Goal: Task Accomplishment & Management: Use online tool/utility

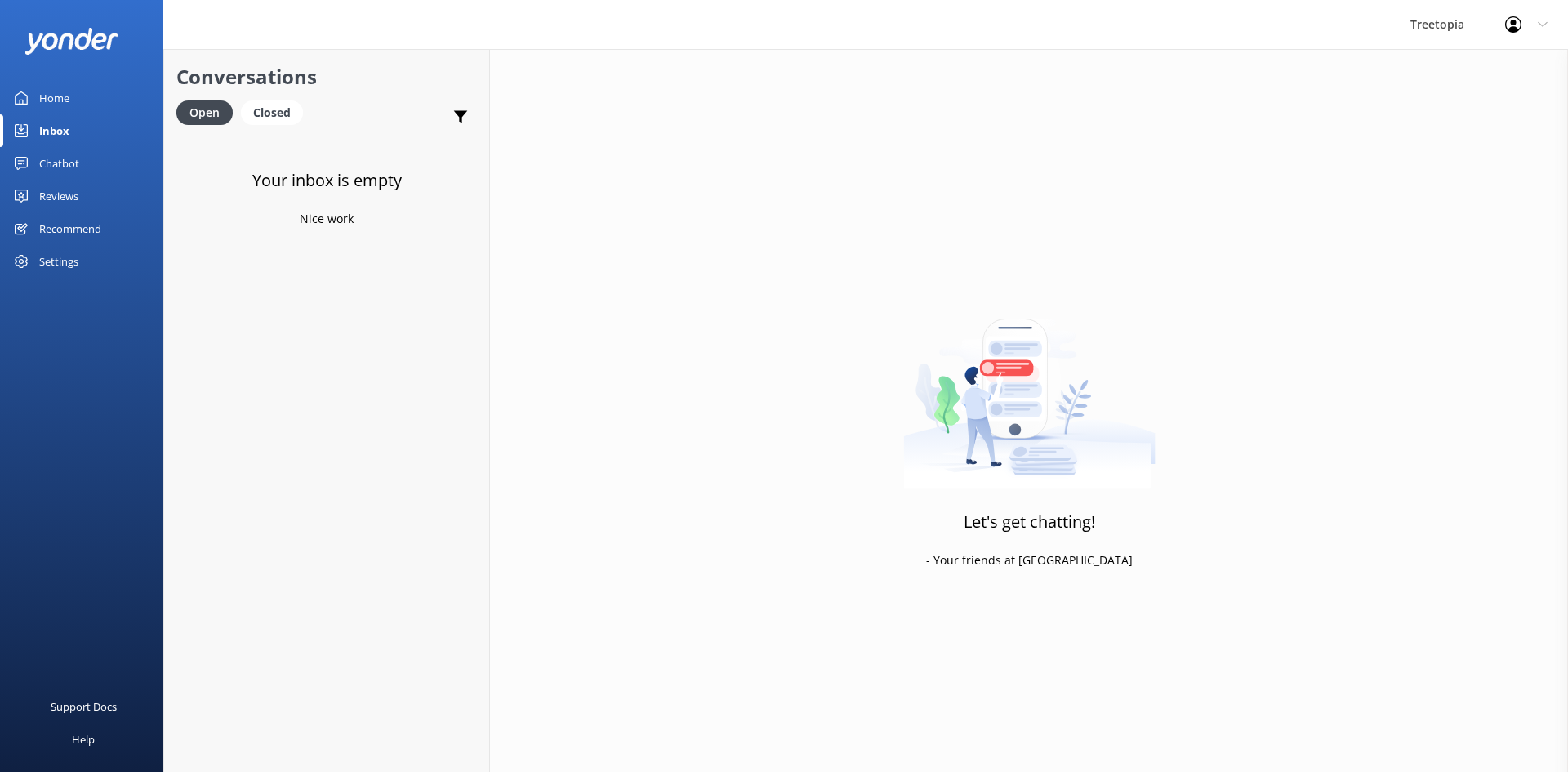
drag, startPoint x: 0, startPoint y: 0, endPoint x: 49, endPoint y: 160, distance: 167.3
click at [49, 160] on div "Chatbot" at bounding box center [59, 164] width 40 height 33
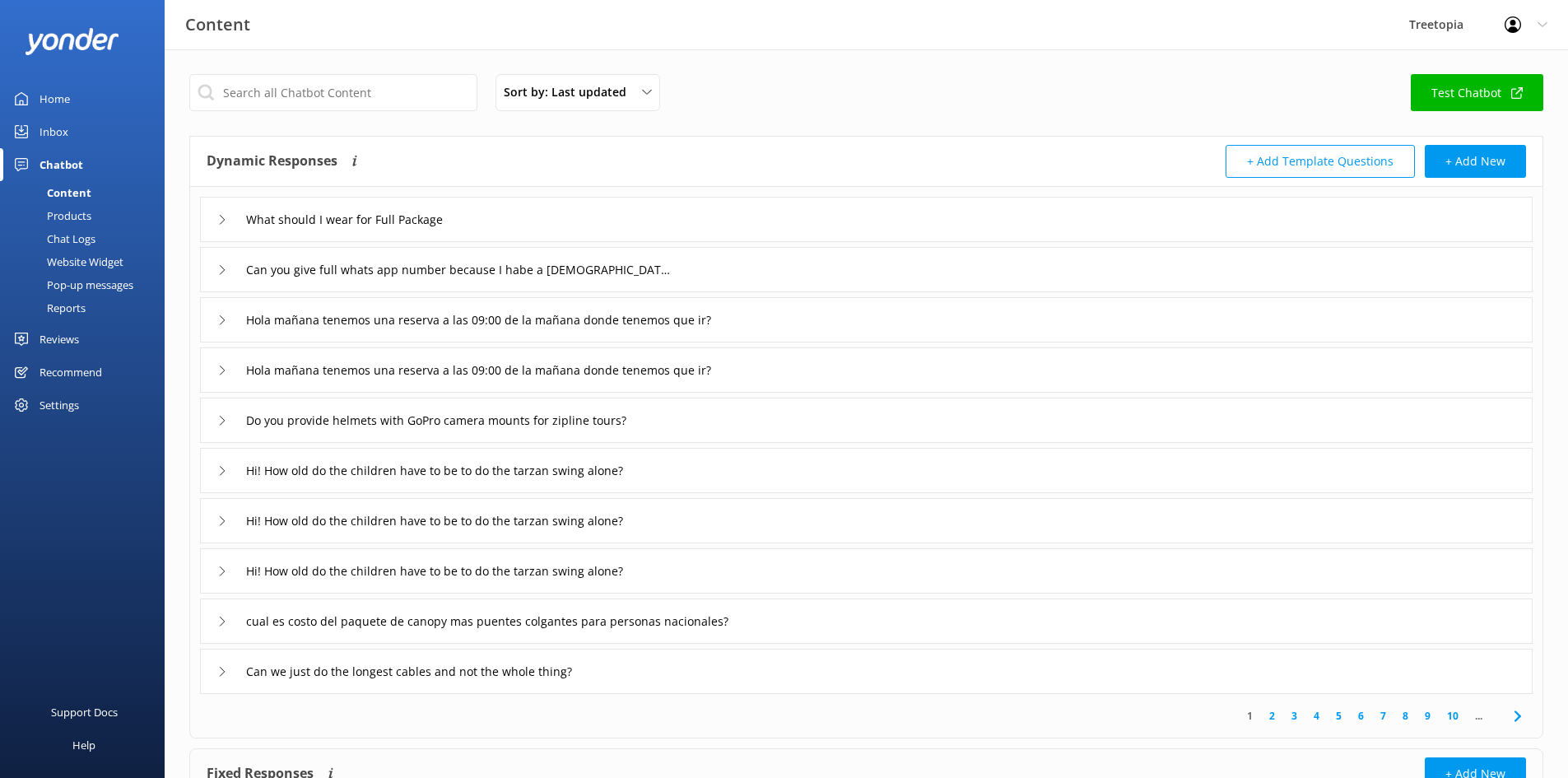
click at [89, 135] on link "Inbox" at bounding box center [82, 132] width 165 height 33
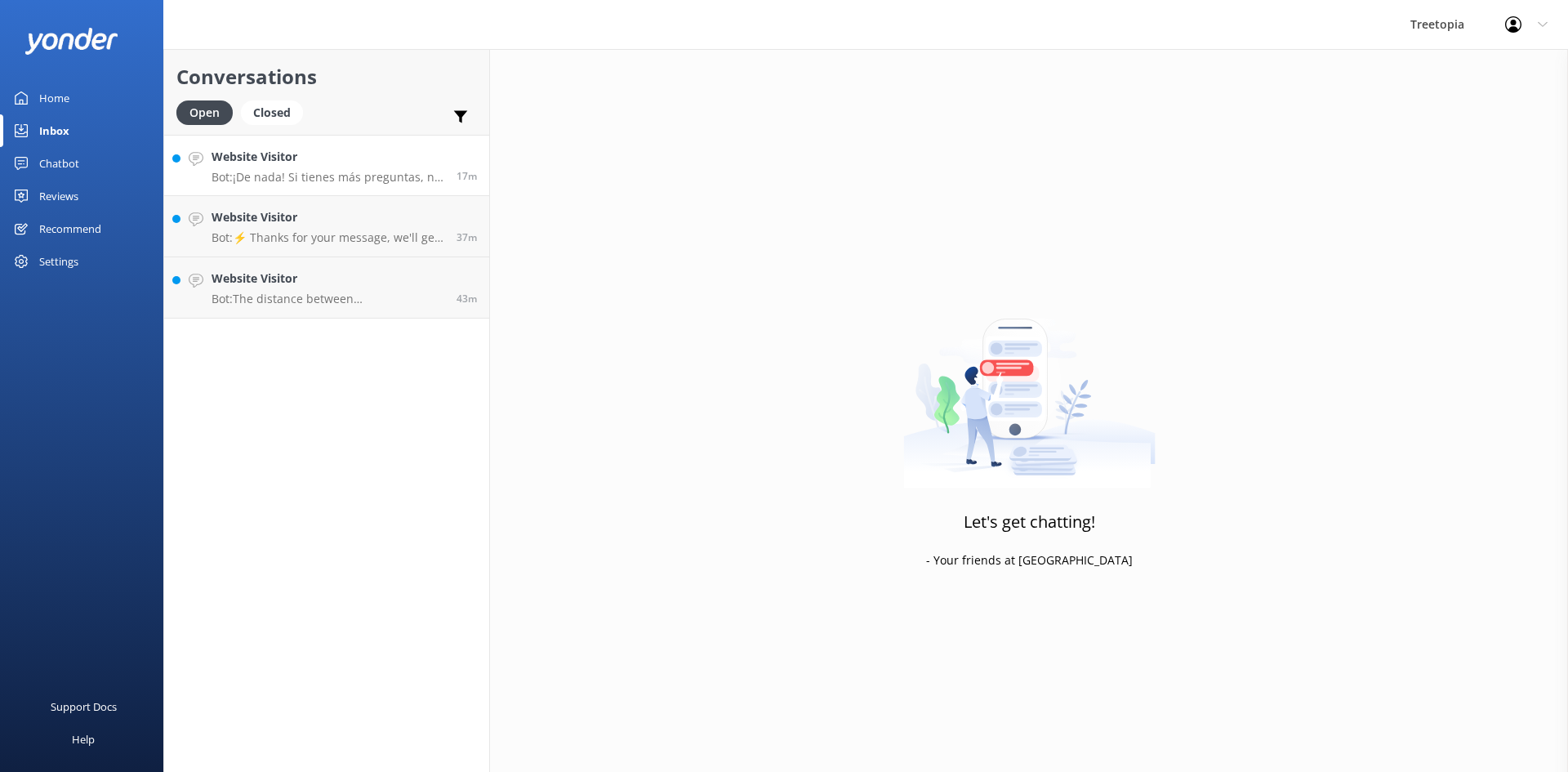
click at [362, 189] on link "Website Visitor Bot: ¡De nada! Si tienes más preguntas, no dudes en preguntar. …" at bounding box center [327, 165] width 325 height 61
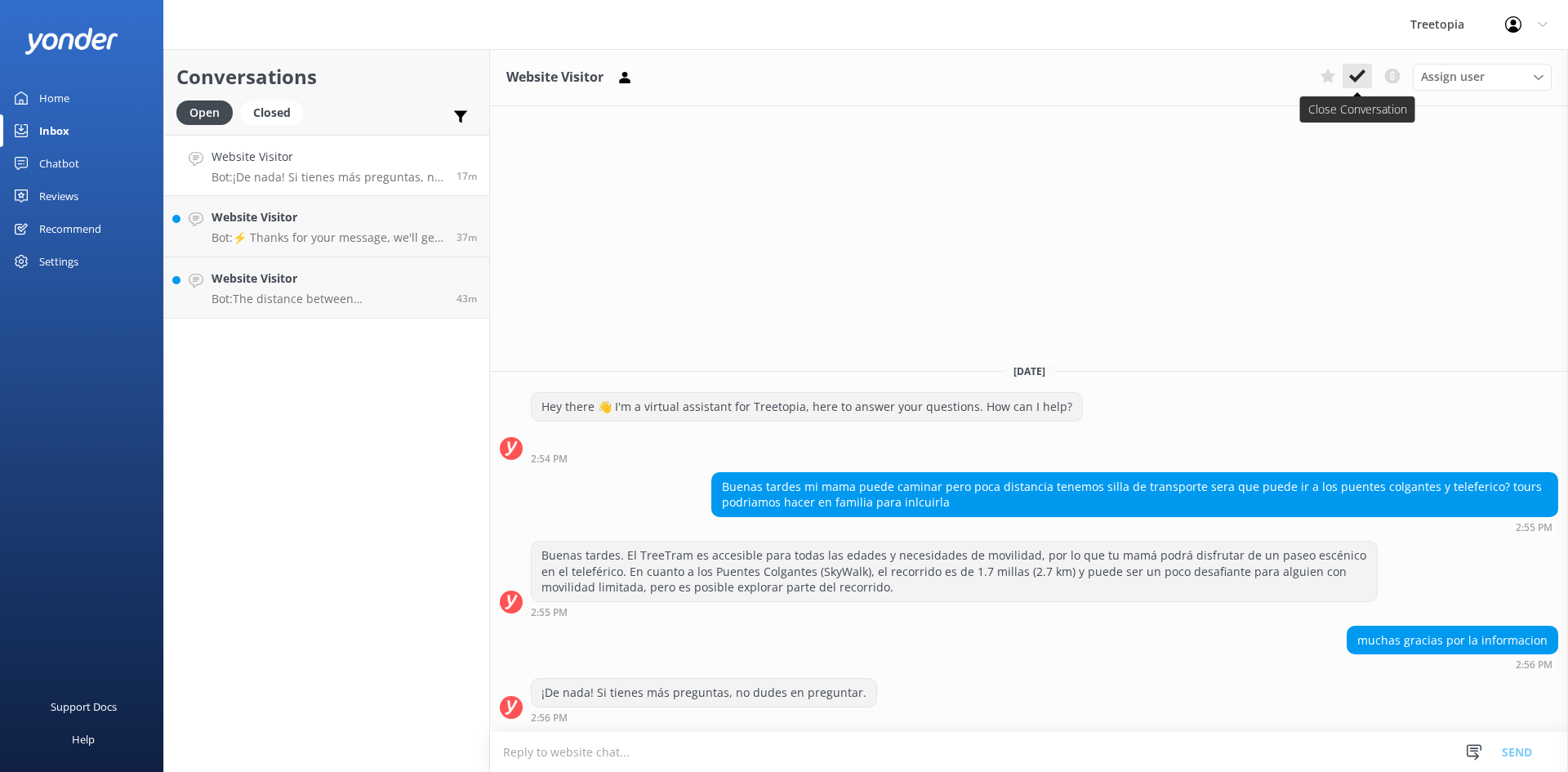
click at [1351, 80] on icon at bounding box center [1357, 76] width 17 height 17
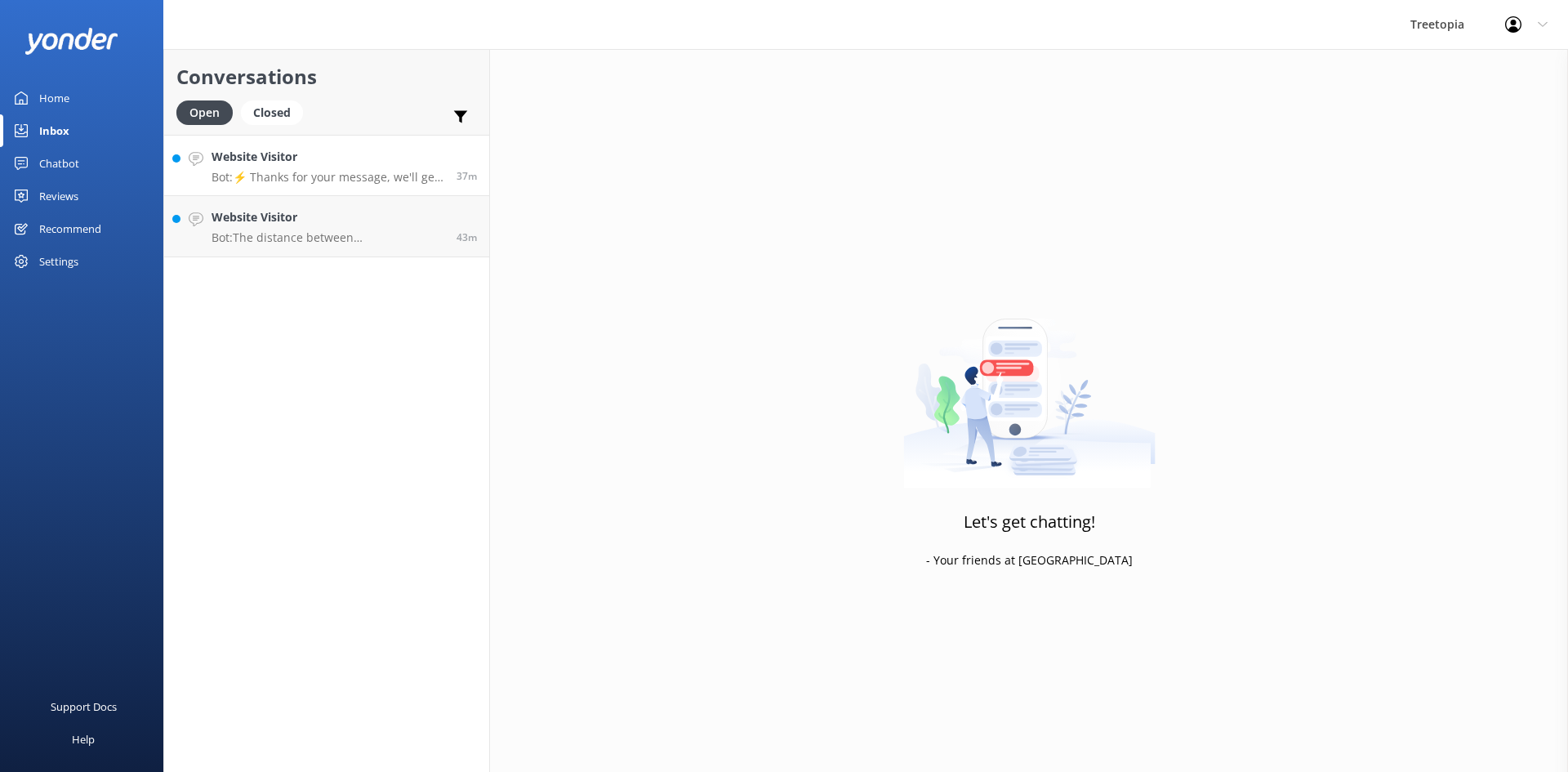
click at [340, 173] on p "Bot: ⚡ Thanks for your message, we'll get back to you as soon as we can. You're…" at bounding box center [328, 177] width 233 height 15
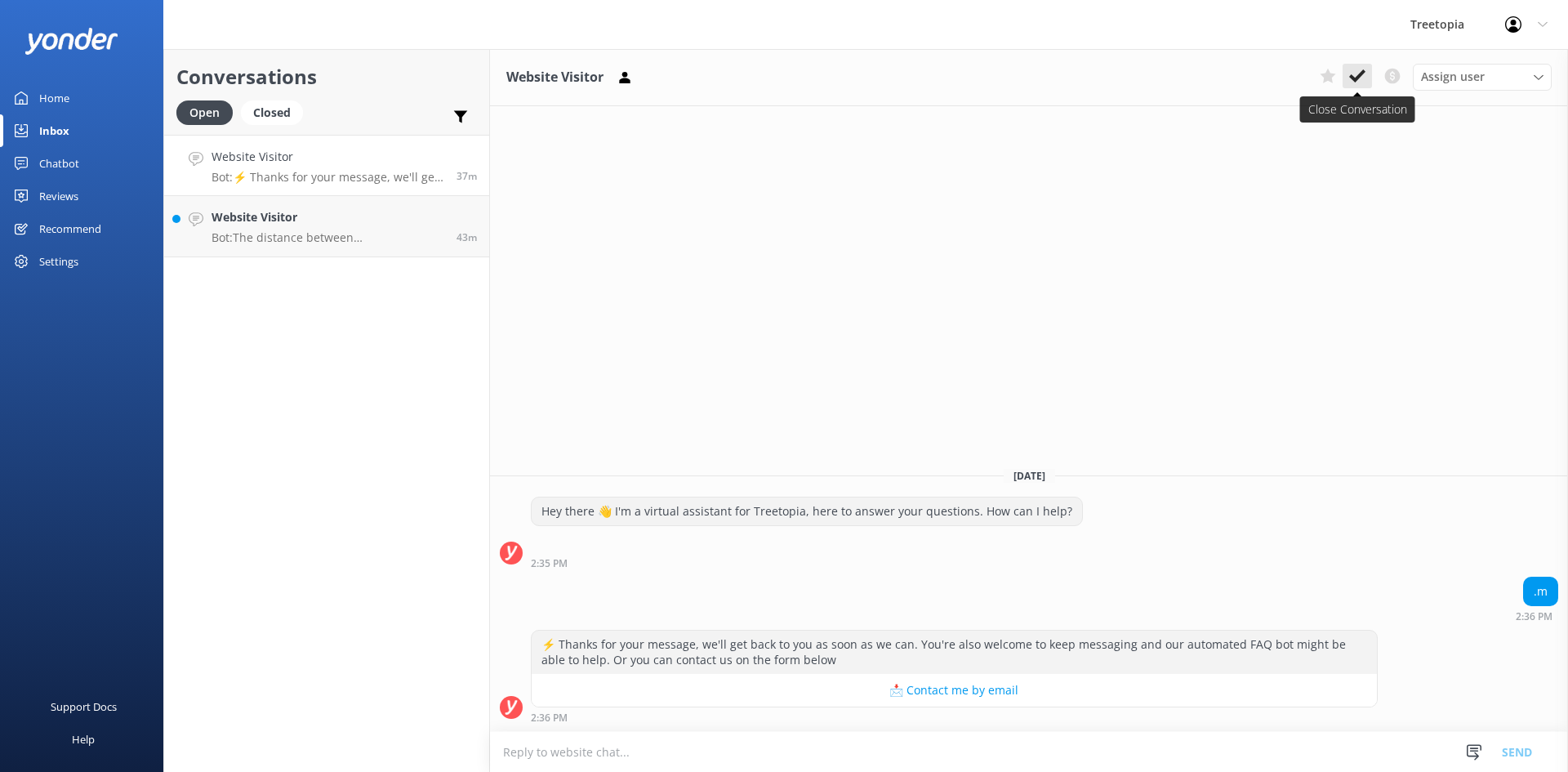
click at [1354, 76] on icon at bounding box center [1357, 76] width 17 height 17
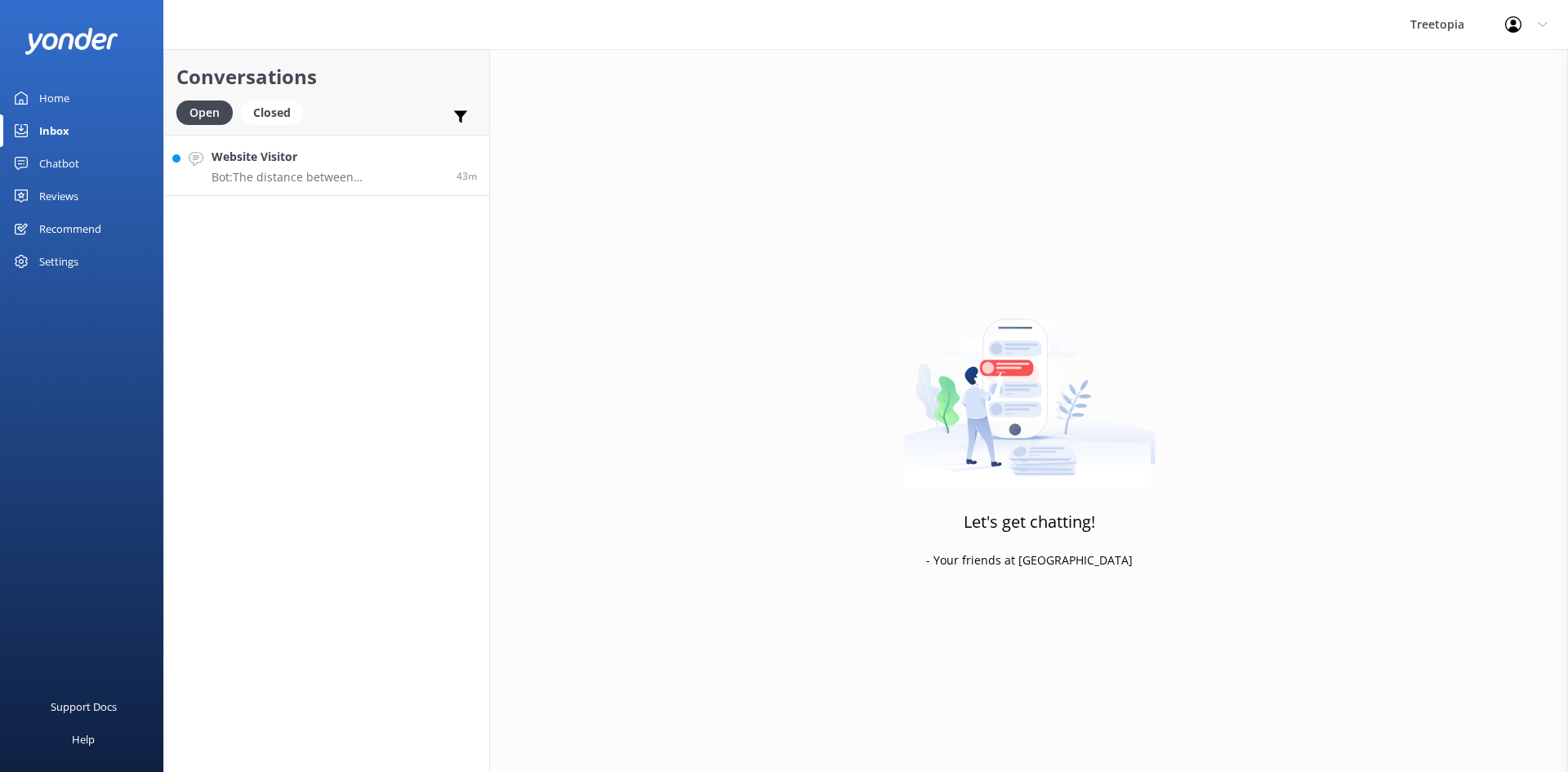
click at [274, 180] on p "Bot: The distance between [GEOGRAPHIC_DATA] and [GEOGRAPHIC_DATA] is approximat…" at bounding box center [328, 177] width 233 height 15
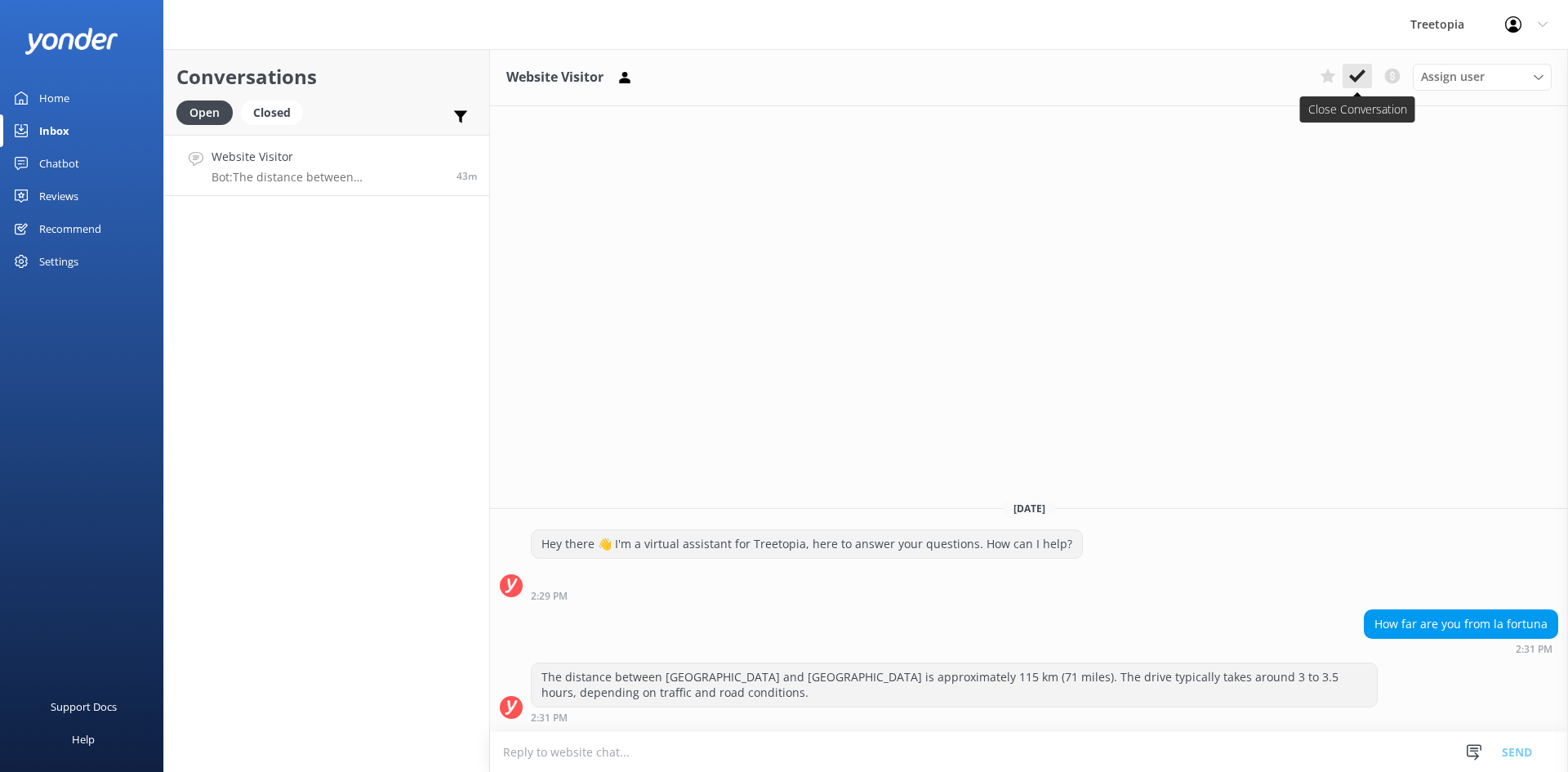
click at [1354, 75] on icon at bounding box center [1357, 76] width 17 height 17
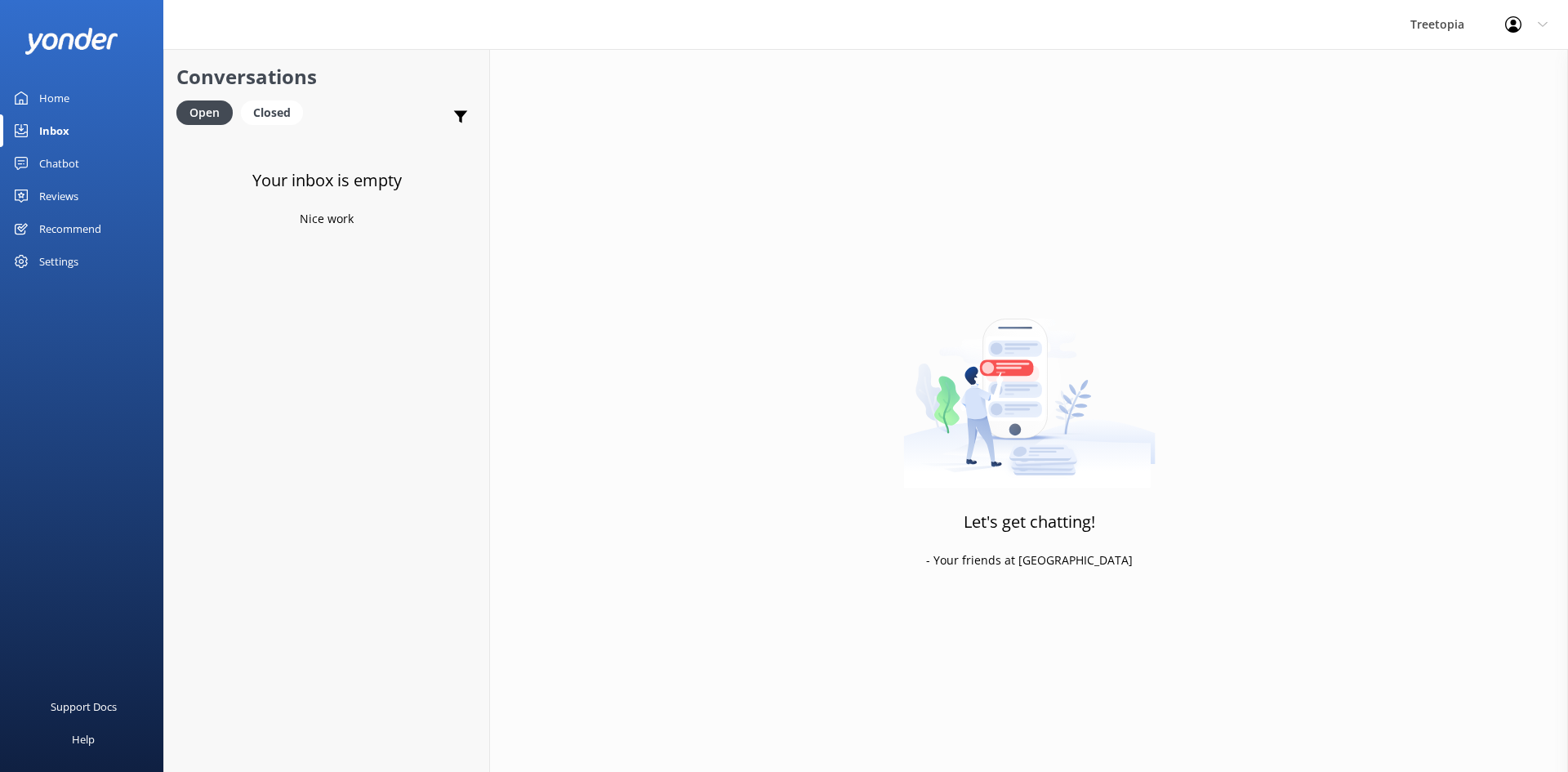
click at [111, 166] on link "Chatbot" at bounding box center [82, 164] width 164 height 33
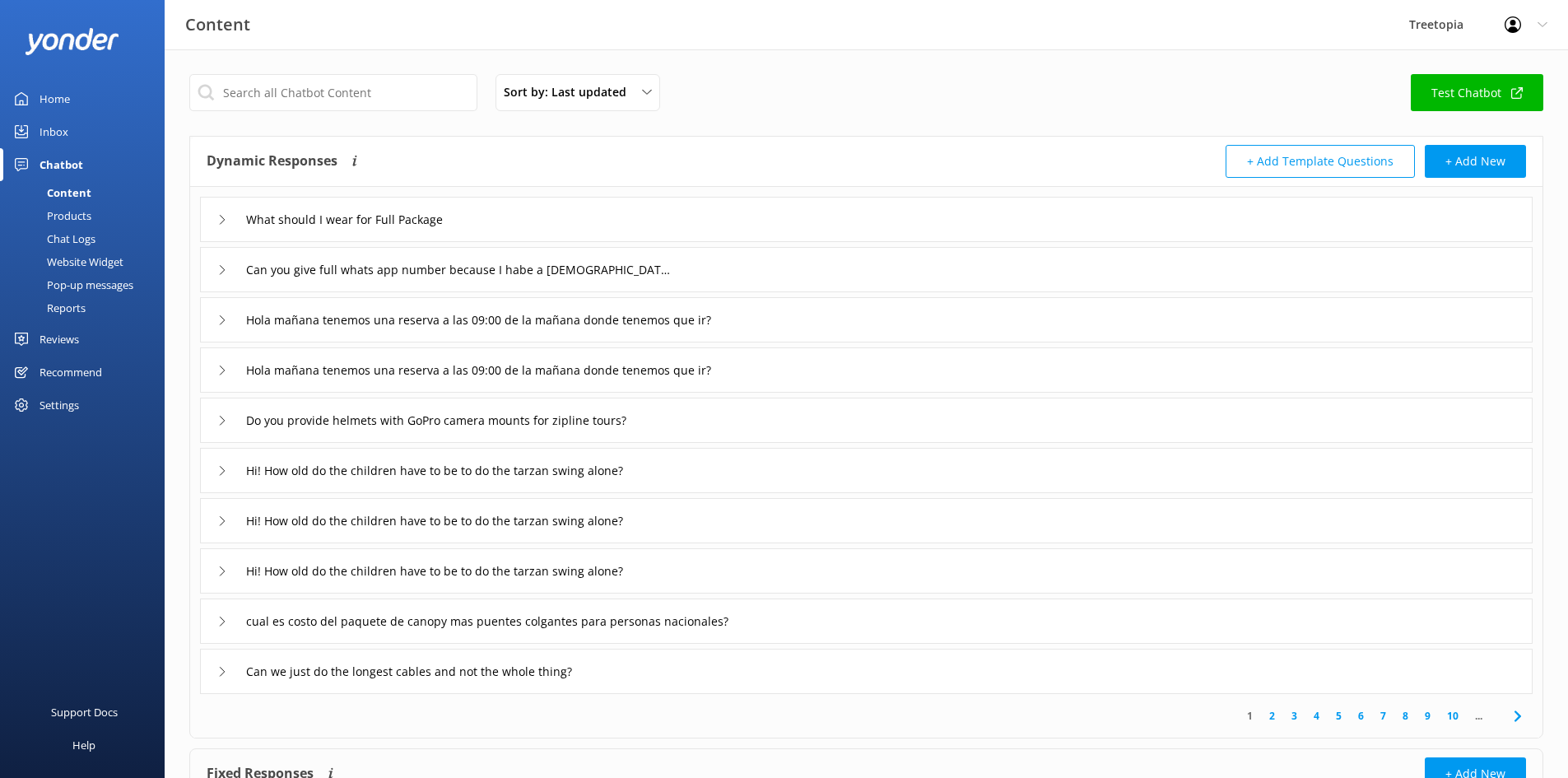
click at [92, 235] on div "Chat Logs" at bounding box center [53, 239] width 86 height 23
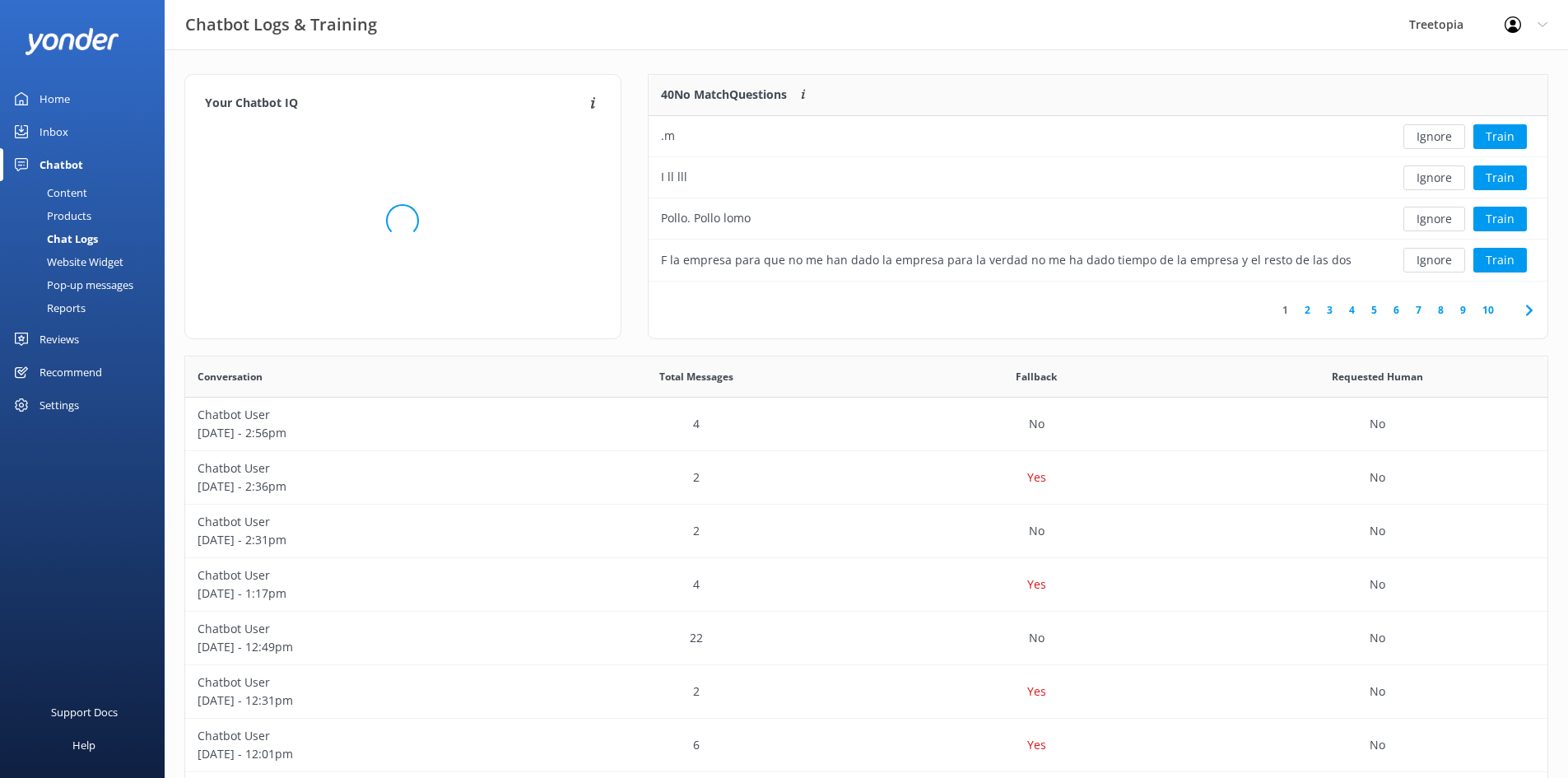
scroll to position [13, 13]
click at [1427, 217] on button "Ignore" at bounding box center [1435, 219] width 61 height 25
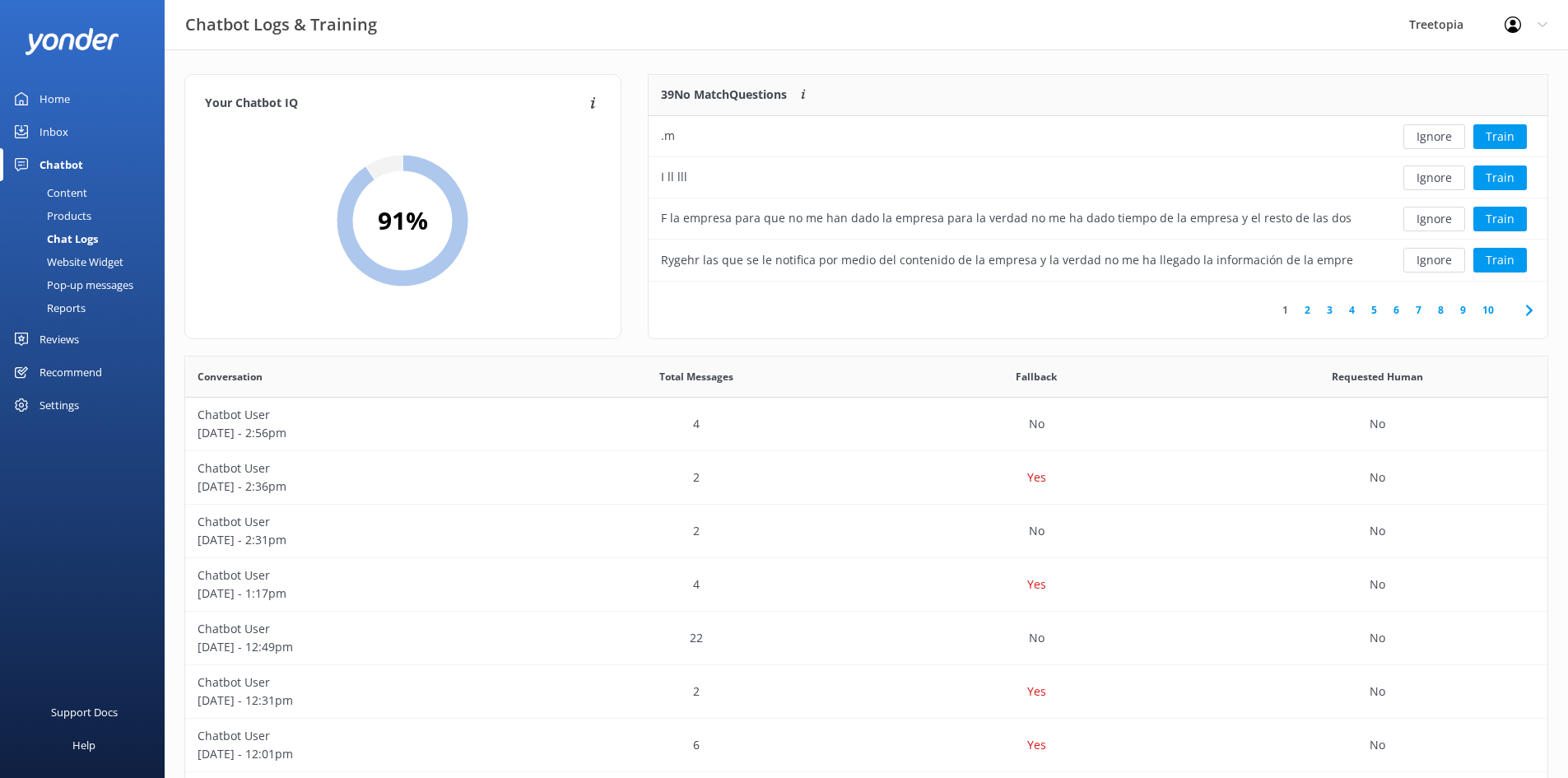
click at [1428, 217] on button "Ignore" at bounding box center [1435, 219] width 61 height 25
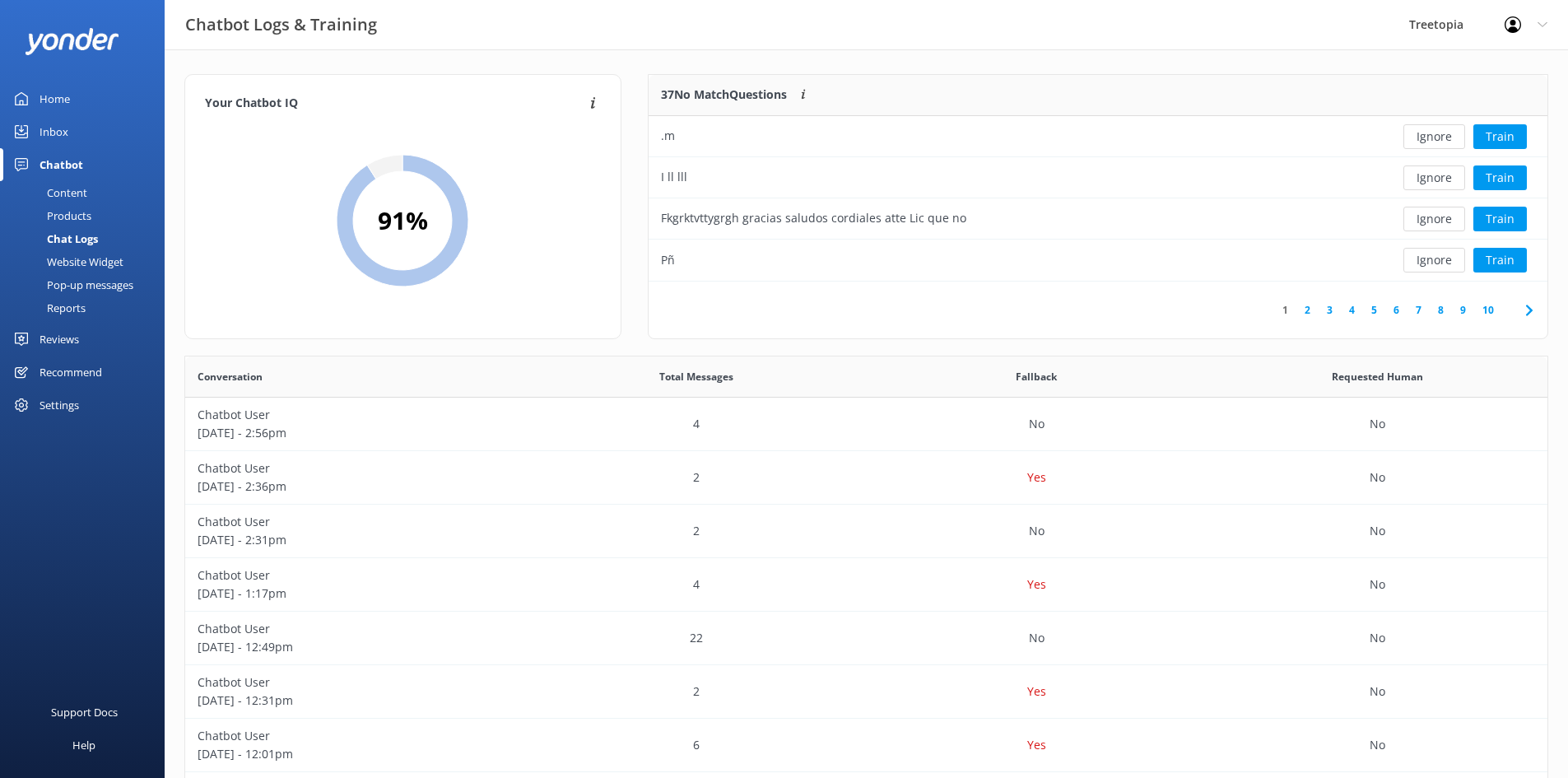
click at [1428, 217] on button "Ignore" at bounding box center [1435, 219] width 61 height 25
click at [1437, 134] on button "Ignore" at bounding box center [1435, 137] width 61 height 25
click at [1437, 139] on button "Ignore" at bounding box center [1435, 137] width 61 height 25
click at [1455, 145] on button "Ignore" at bounding box center [1435, 137] width 61 height 25
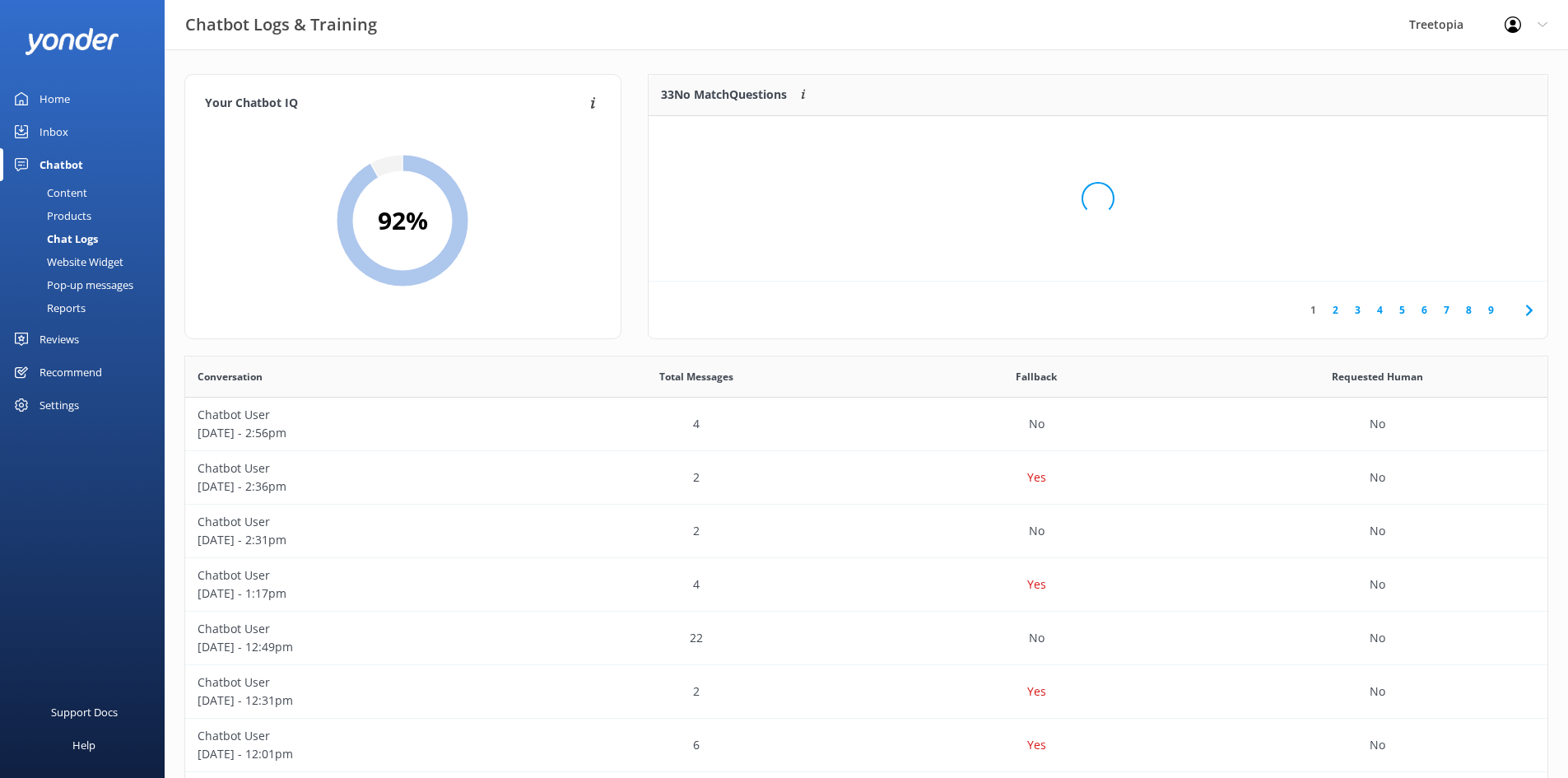
click at [1431, 139] on div "Loading.." at bounding box center [1098, 198] width 866 height 778
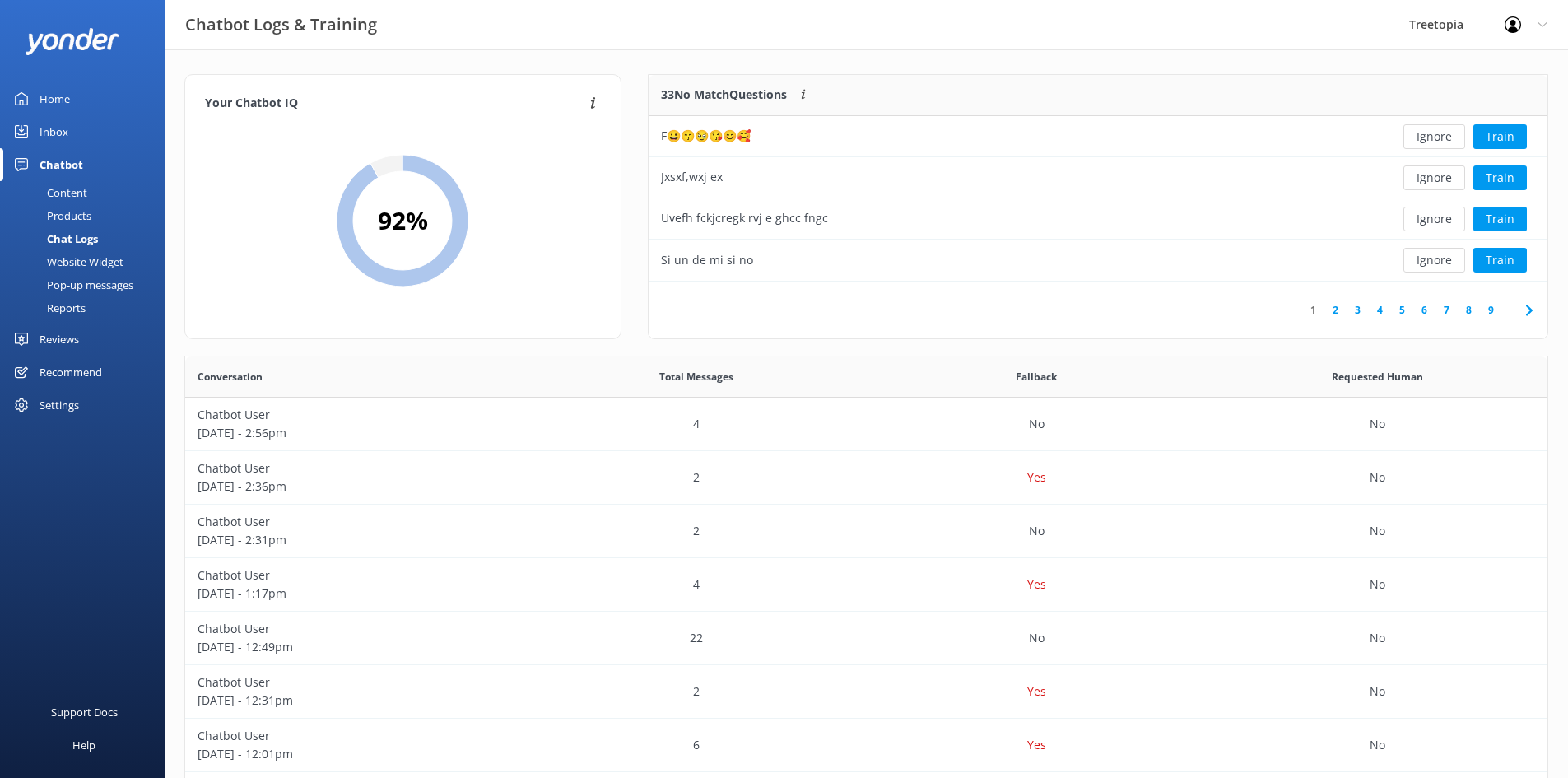
click at [1431, 139] on button "Ignore" at bounding box center [1435, 137] width 61 height 25
click at [1434, 141] on button "Ignore" at bounding box center [1435, 137] width 61 height 25
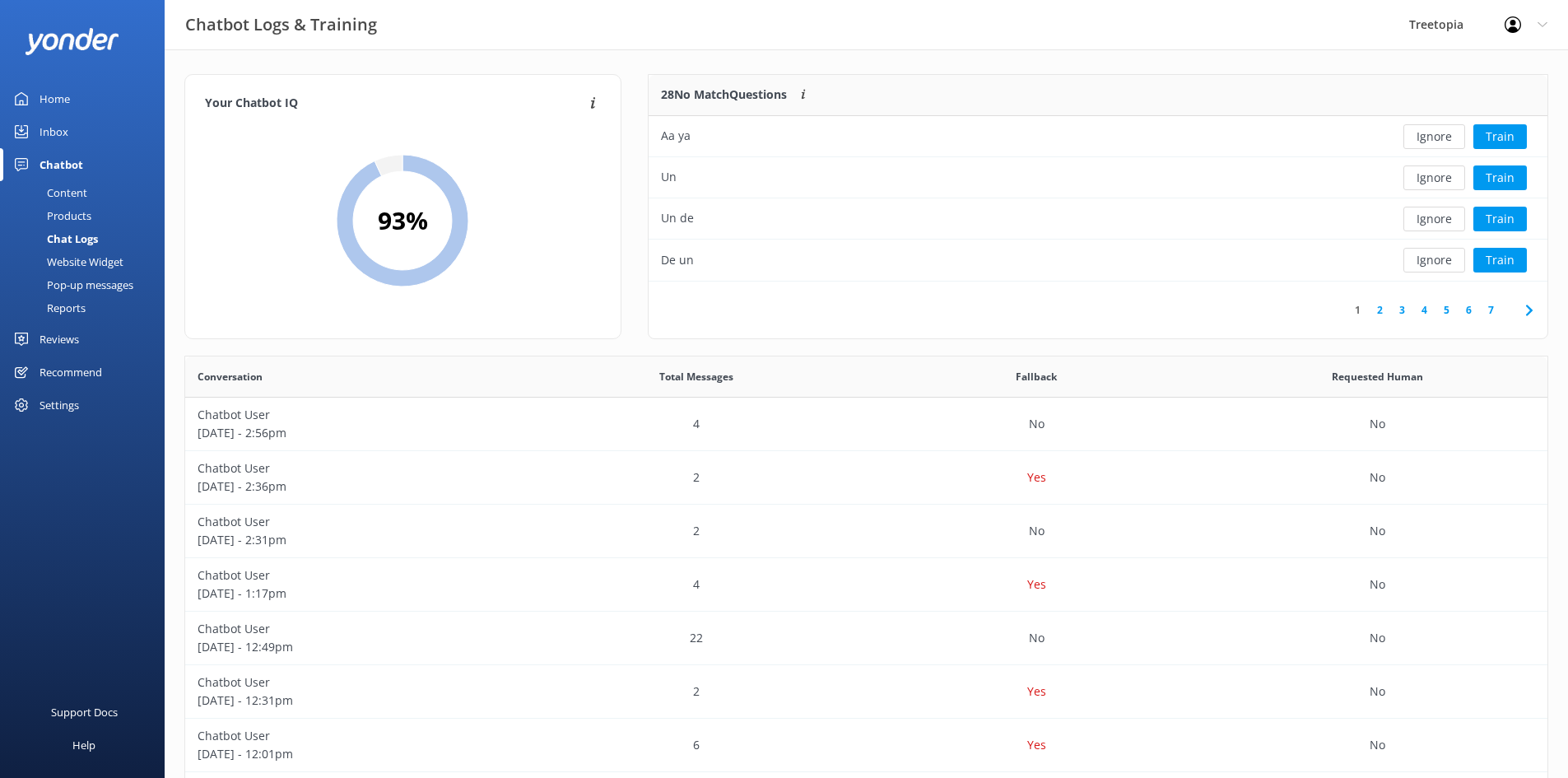
click at [1434, 141] on button "Ignore" at bounding box center [1435, 137] width 61 height 25
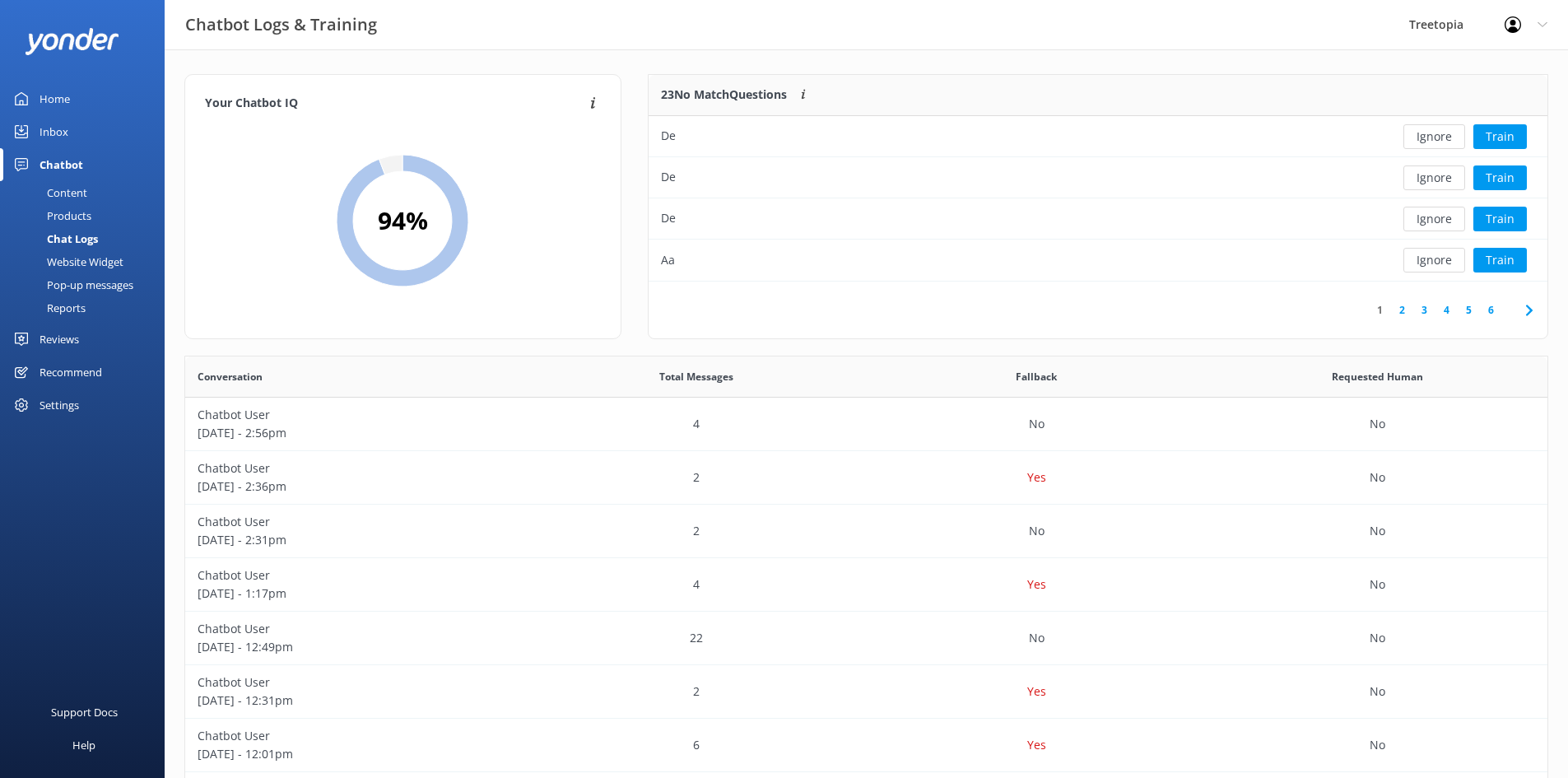
click at [1434, 141] on button "Ignore" at bounding box center [1435, 137] width 61 height 25
click at [1433, 140] on button "Ignore" at bounding box center [1435, 137] width 61 height 25
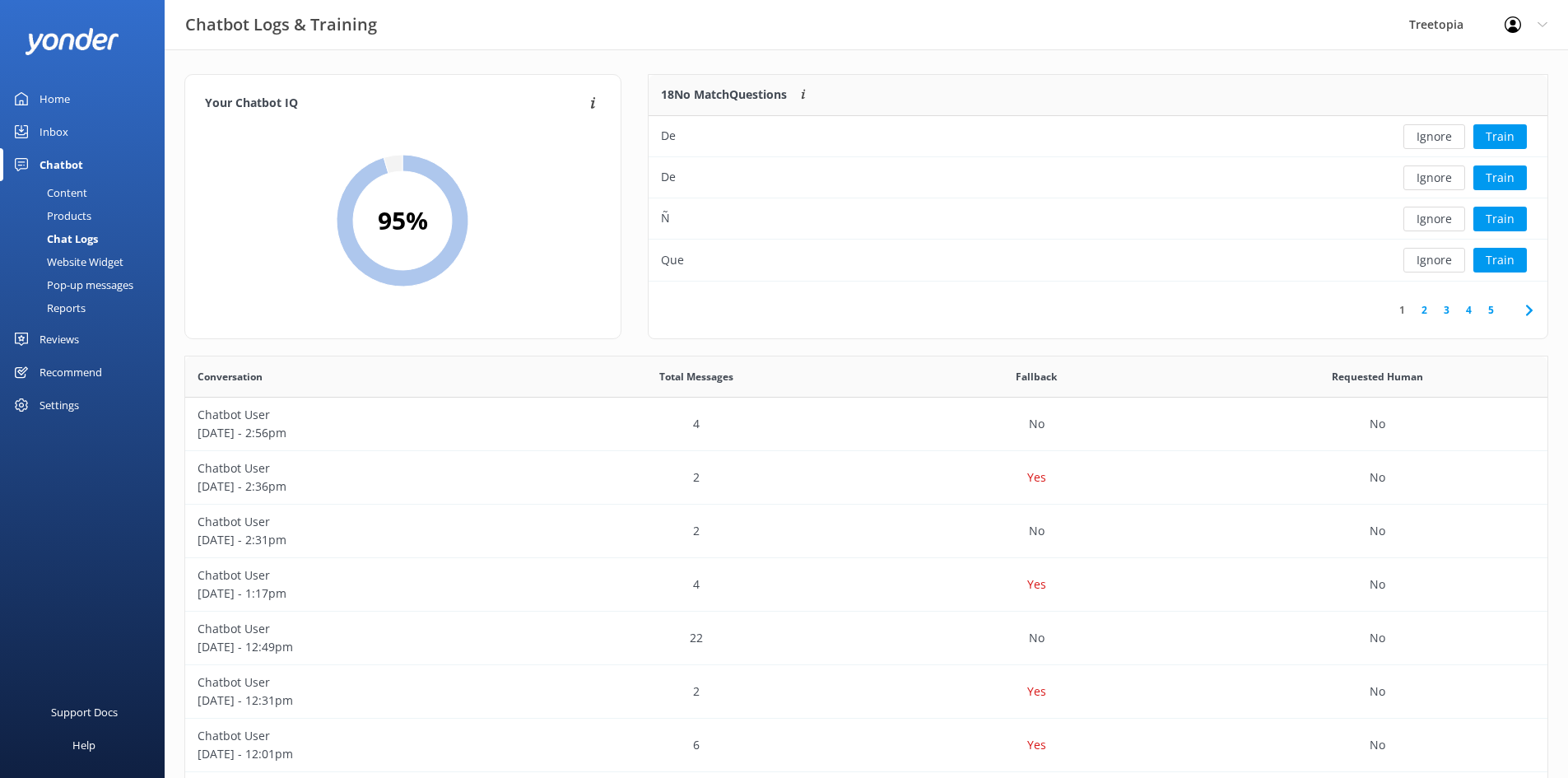
click at [1433, 140] on button "Ignore" at bounding box center [1435, 137] width 61 height 25
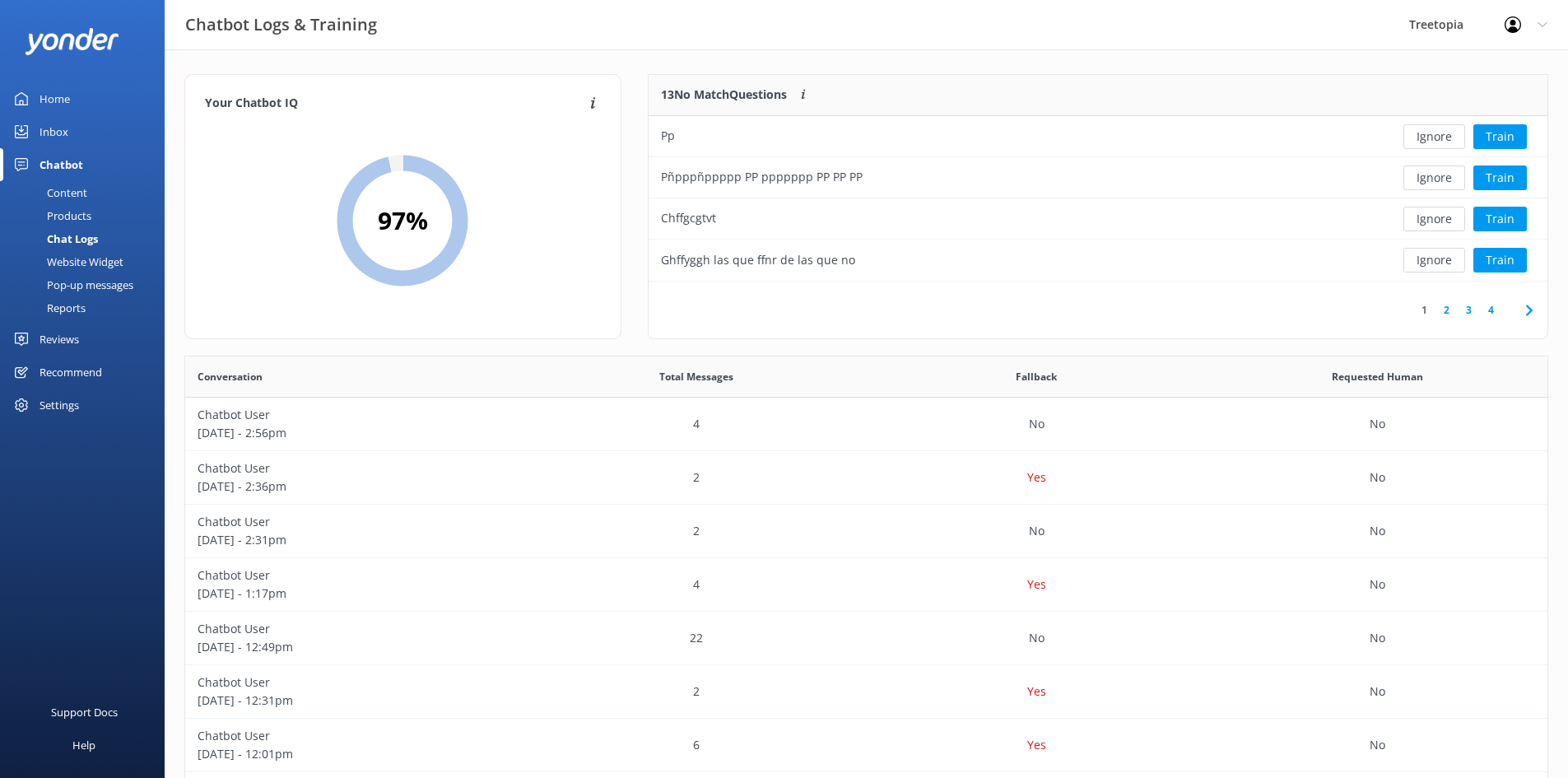
click at [1433, 140] on button "Ignore" at bounding box center [1435, 137] width 61 height 25
click at [1420, 135] on button "Ignore" at bounding box center [1435, 137] width 61 height 25
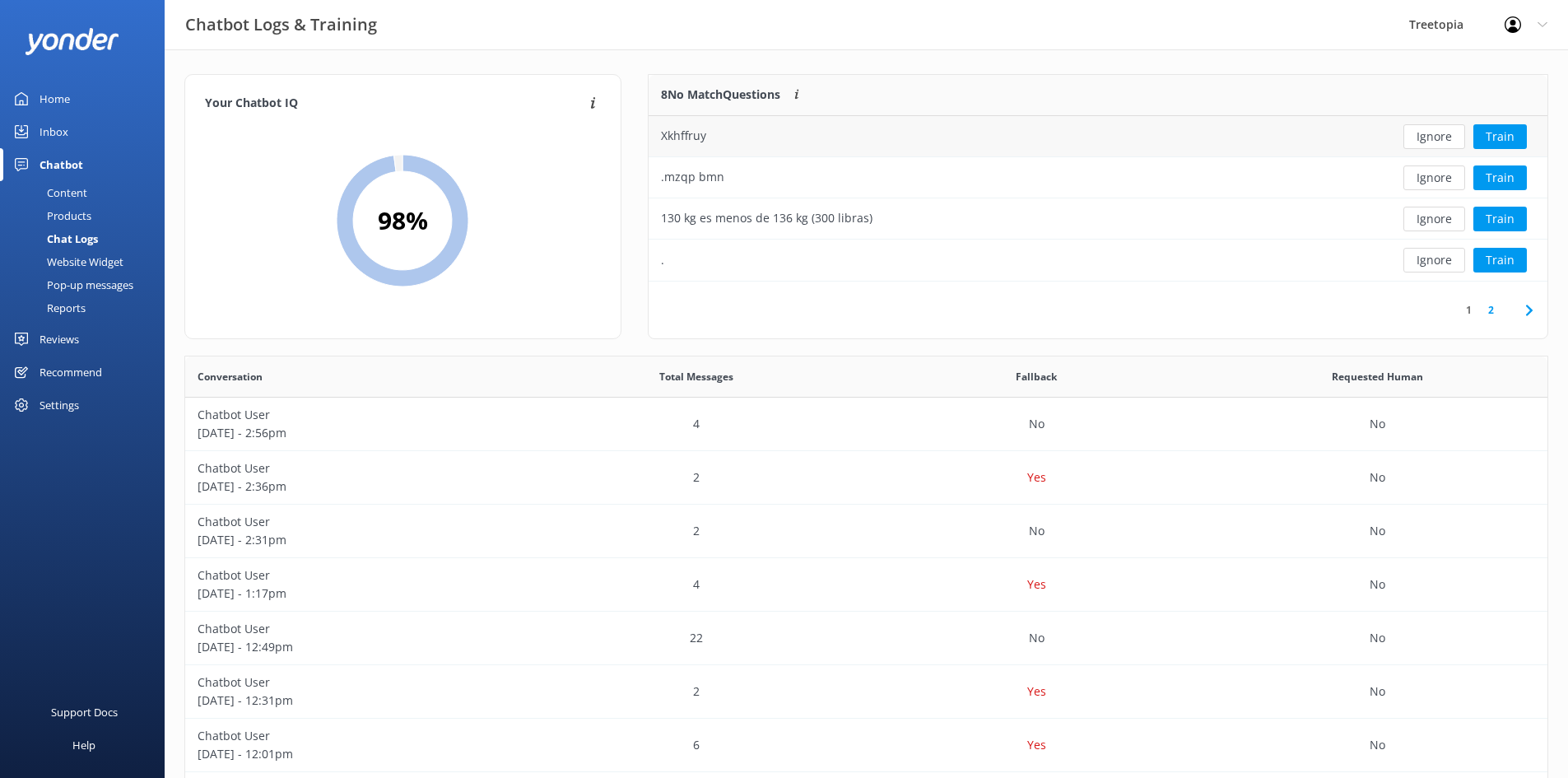
click at [1419, 149] on div "Ignore Train" at bounding box center [1456, 136] width 182 height 41
click at [1425, 130] on button "Ignore" at bounding box center [1435, 137] width 61 height 25
click at [1410, 140] on button "Ignore" at bounding box center [1435, 137] width 61 height 25
click at [1410, 142] on button "Ignore" at bounding box center [1435, 137] width 61 height 25
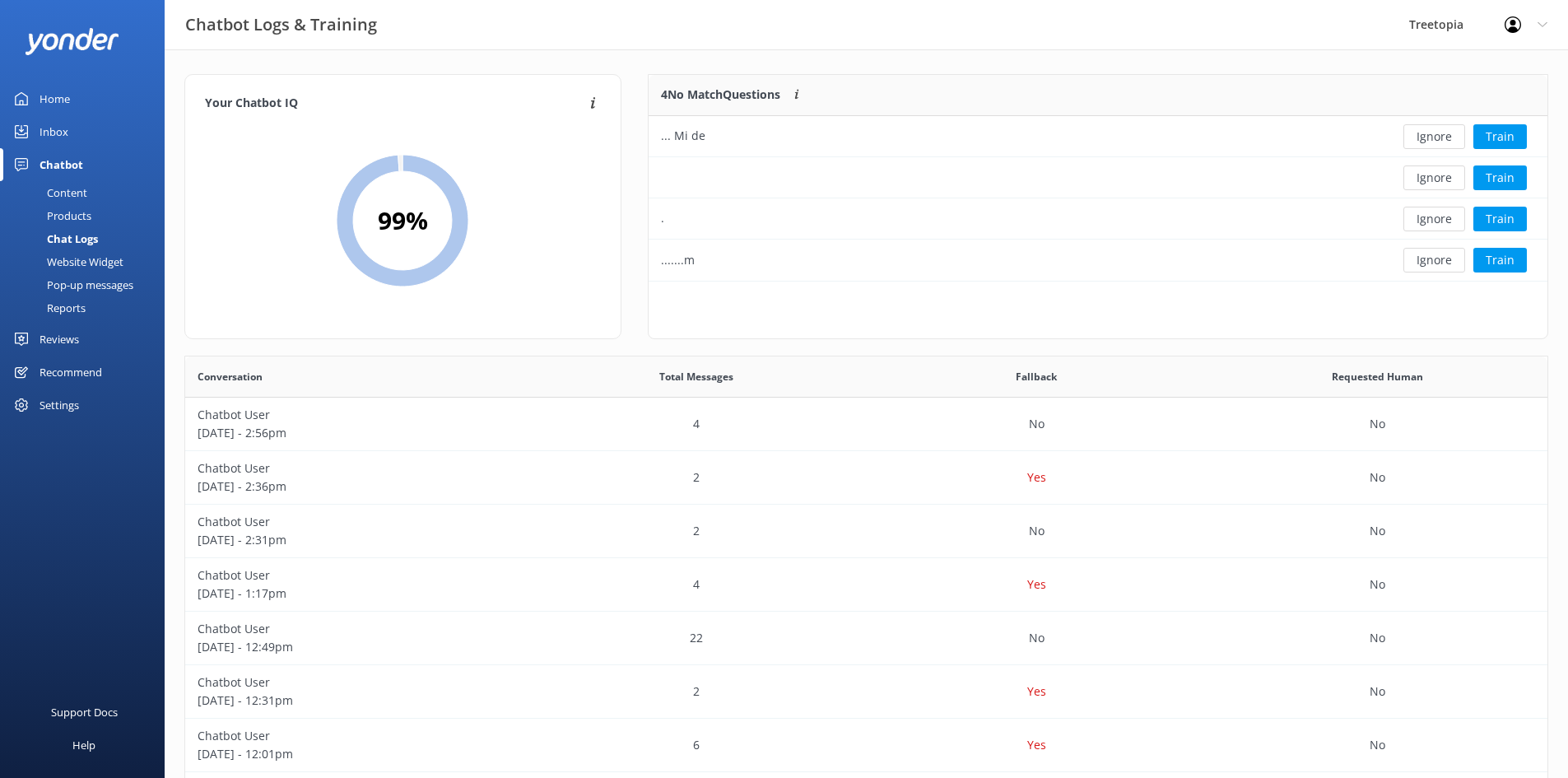
click at [1410, 142] on button "Ignore" at bounding box center [1435, 137] width 61 height 25
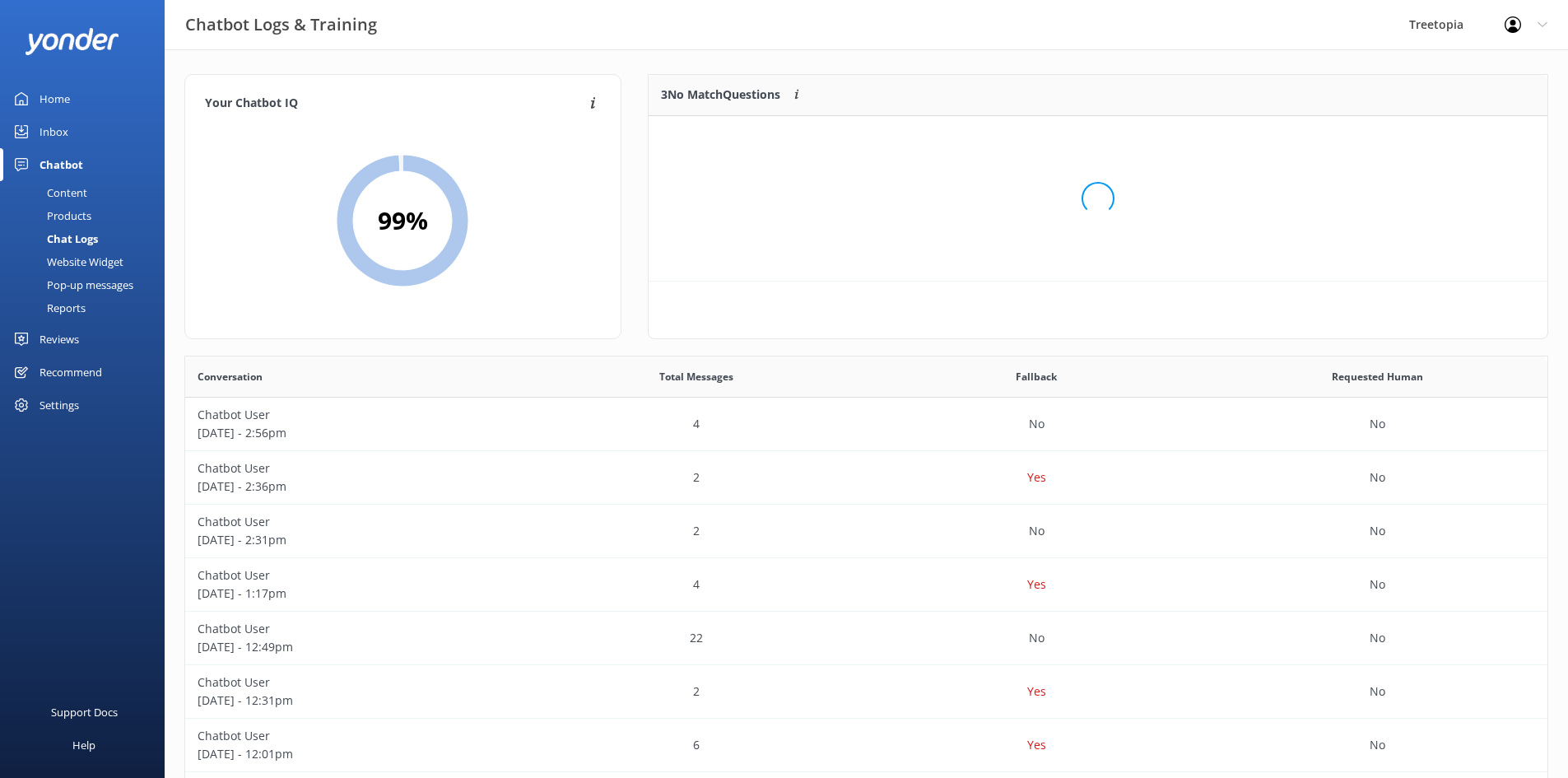
scroll to position [153, 887]
click at [1410, 142] on button "Ignore" at bounding box center [1435, 137] width 61 height 25
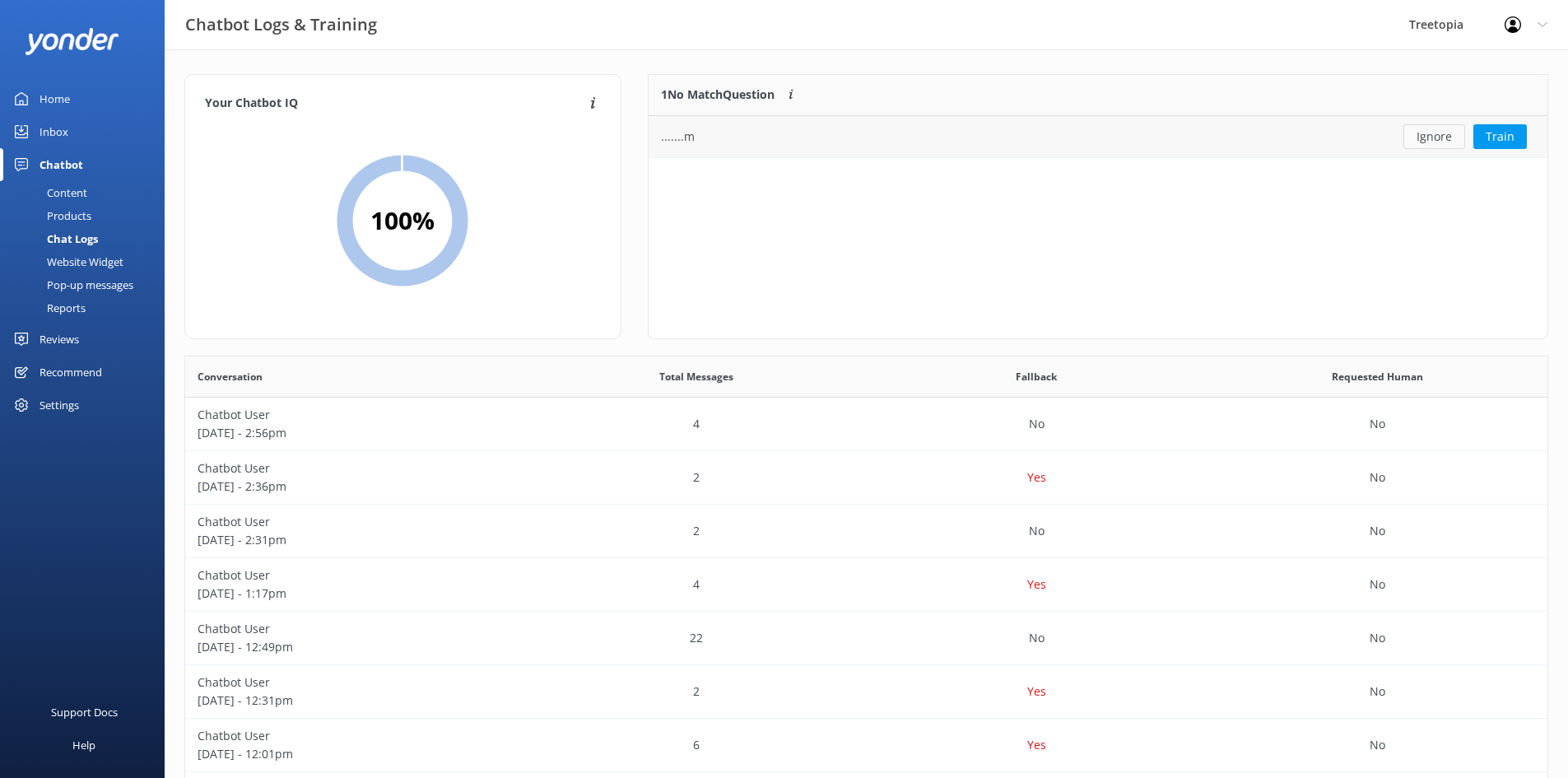
click at [1411, 141] on button "Ignore" at bounding box center [1435, 137] width 61 height 25
